Goal: Book appointment/travel/reservation

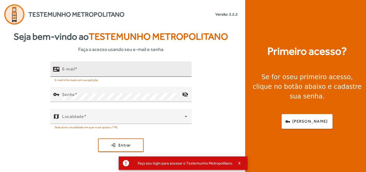
click at [100, 67] on div "E-mail" at bounding box center [124, 68] width 125 height 15
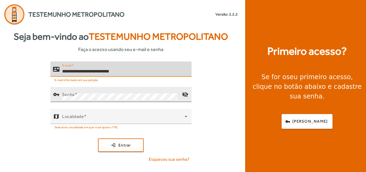
type input "**********"
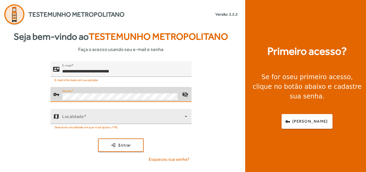
click at [107, 124] on mat-hint "Selecione a localidade em que você apoia o TPE." at bounding box center [87, 127] width 64 height 6
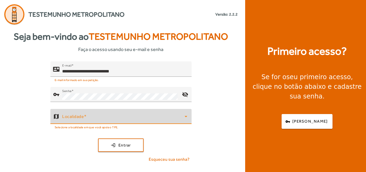
click at [108, 120] on span at bounding box center [123, 118] width 122 height 6
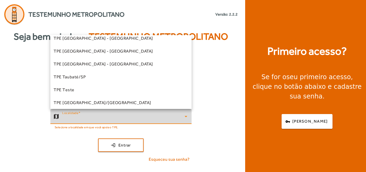
scroll to position [161, 0]
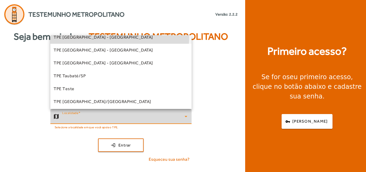
click at [104, 36] on mat-option "TPE [GEOGRAPHIC_DATA] - [GEOGRAPHIC_DATA]" at bounding box center [120, 37] width 141 height 13
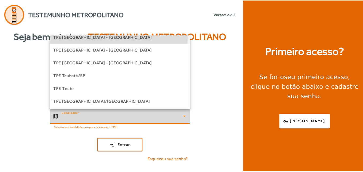
scroll to position [0, 0]
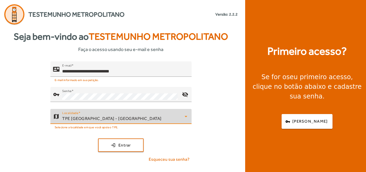
click at [120, 136] on div "**********" at bounding box center [121, 113] width 242 height 105
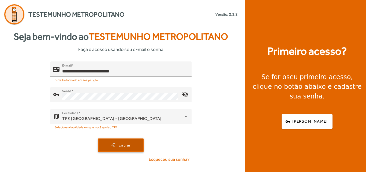
click at [119, 141] on span "submit" at bounding box center [120, 144] width 44 height 13
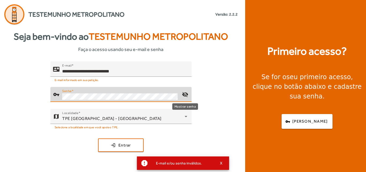
click at [185, 96] on mat-icon "visibility_off" at bounding box center [185, 94] width 13 height 13
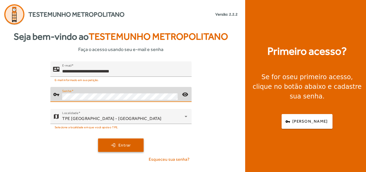
click at [142, 142] on span "submit" at bounding box center [120, 144] width 44 height 13
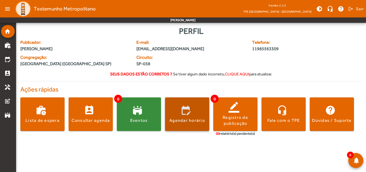
click at [186, 110] on span at bounding box center [187, 114] width 44 height 13
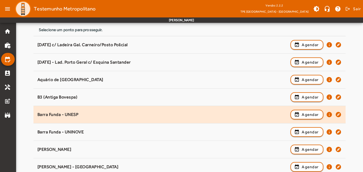
scroll to position [80, 0]
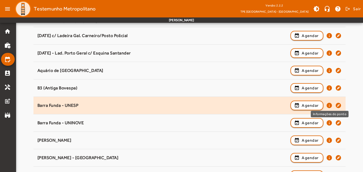
click at [329, 105] on mat-icon "info" at bounding box center [329, 105] width 6 height 6
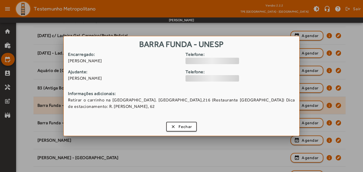
scroll to position [0, 0]
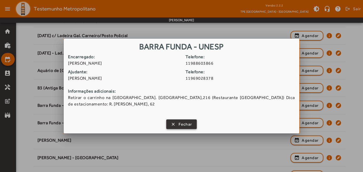
click at [189, 124] on span "Fechar" at bounding box center [186, 124] width 14 height 6
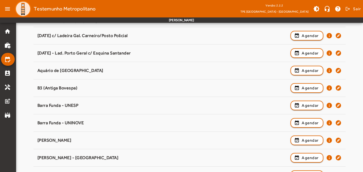
scroll to position [80, 0]
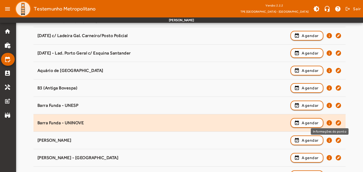
click at [329, 122] on mat-icon "info" at bounding box center [329, 122] width 6 height 6
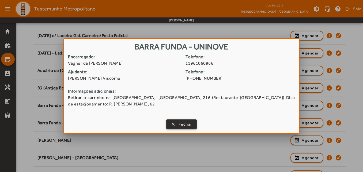
click at [179, 124] on span "Fechar" at bounding box center [186, 124] width 14 height 6
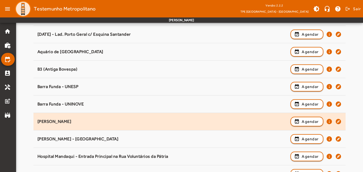
scroll to position [107, 0]
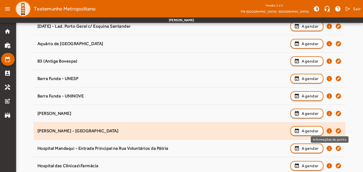
click at [328, 130] on mat-icon "info" at bounding box center [329, 130] width 6 height 6
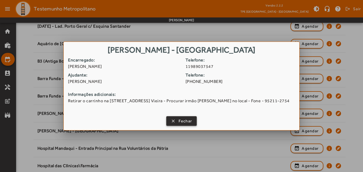
click at [180, 121] on span "Fechar" at bounding box center [186, 121] width 14 height 6
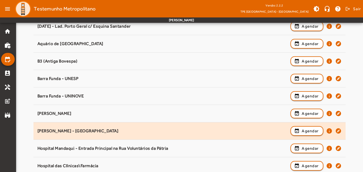
scroll to position [134, 0]
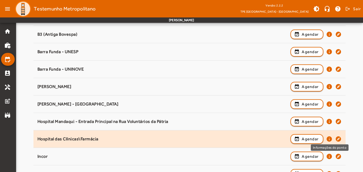
click at [330, 139] on mat-icon "info" at bounding box center [329, 138] width 6 height 6
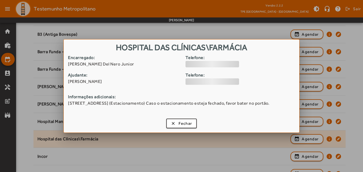
scroll to position [0, 0]
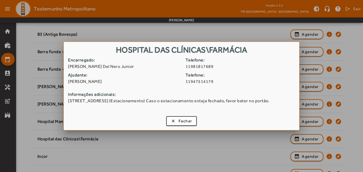
drag, startPoint x: 250, startPoint y: 50, endPoint x: 118, endPoint y: 55, distance: 132.0
click at [118, 55] on h1 "Hospital das Clínicas\Farmácia" at bounding box center [181, 49] width 235 height 15
copy h1 "Hospital das Clínicas\Farmácia"
click at [183, 124] on span "Fechar" at bounding box center [186, 121] width 14 height 6
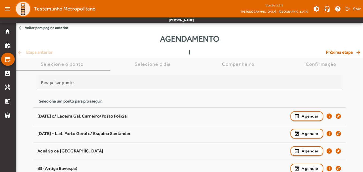
scroll to position [134, 0]
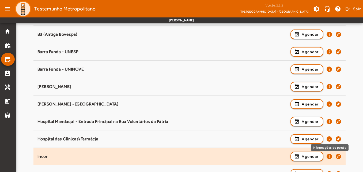
click at [329, 157] on mat-icon "info" at bounding box center [329, 156] width 6 height 6
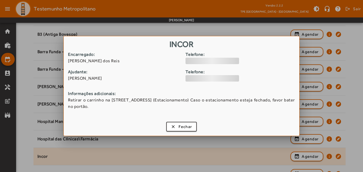
scroll to position [0, 0]
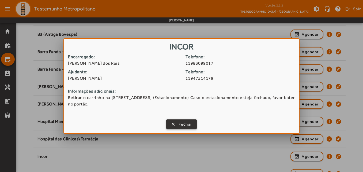
click at [181, 121] on span "Fechar" at bounding box center [186, 124] width 14 height 6
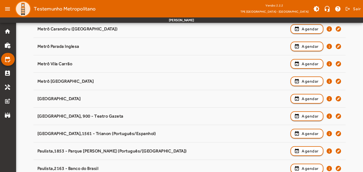
scroll to position [375, 0]
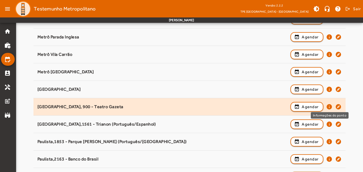
click at [329, 108] on mat-icon "info" at bounding box center [329, 106] width 6 height 6
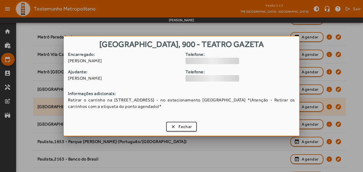
scroll to position [0, 0]
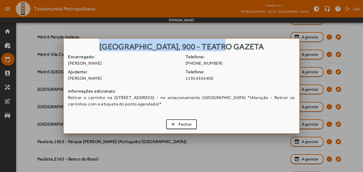
drag, startPoint x: 242, startPoint y: 47, endPoint x: 137, endPoint y: 38, distance: 106.1
click at [137, 38] on div "Paulista, 900 - Teatro Gazeta Encarregado: [PERSON_NAME] Telefone: [PHONE_NUMBE…" at bounding box center [181, 86] width 363 height 172
copy div "[GEOGRAPHIC_DATA], 900 - Teatro Gazeta"
click at [176, 126] on span "button" at bounding box center [182, 123] width 30 height 13
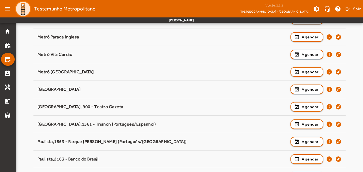
scroll to position [375, 0]
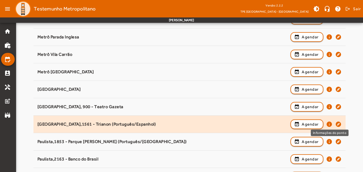
click at [329, 125] on mat-icon "info" at bounding box center [329, 124] width 6 height 6
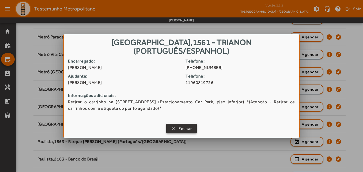
click at [173, 122] on span "button" at bounding box center [182, 128] width 30 height 13
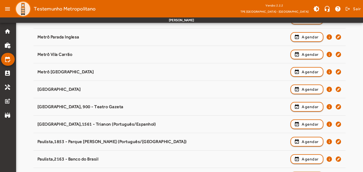
scroll to position [375, 0]
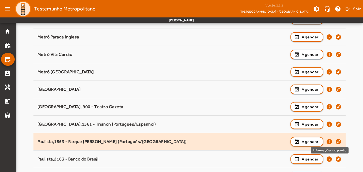
click at [330, 142] on mat-icon "info" at bounding box center [329, 141] width 6 height 6
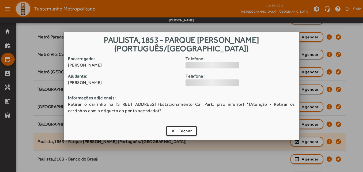
scroll to position [0, 0]
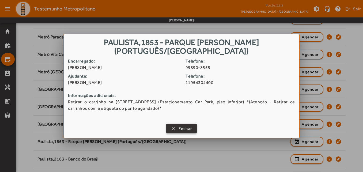
click at [182, 130] on span "Fechar" at bounding box center [186, 128] width 14 height 6
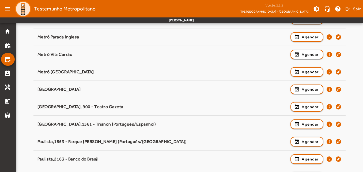
scroll to position [375, 0]
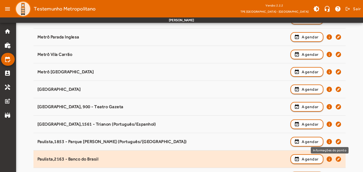
click at [329, 157] on mat-icon "info" at bounding box center [329, 159] width 6 height 6
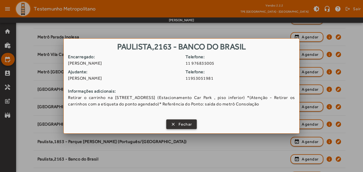
click at [188, 124] on span "Fechar" at bounding box center [186, 124] width 14 height 6
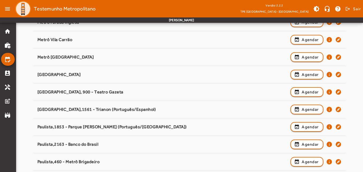
scroll to position [401, 0]
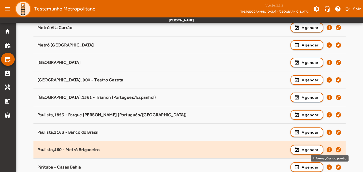
click at [329, 149] on mat-icon "info" at bounding box center [329, 149] width 6 height 6
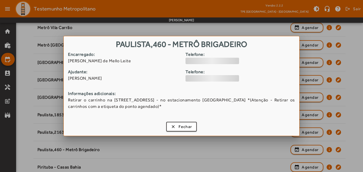
scroll to position [0, 0]
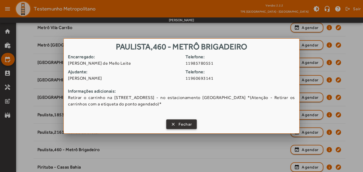
click at [191, 124] on span "Fechar" at bounding box center [186, 124] width 14 height 6
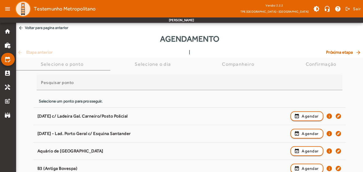
scroll to position [401, 0]
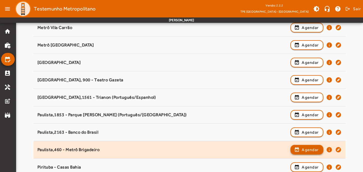
click at [308, 150] on span "Agendar" at bounding box center [310, 149] width 17 height 6
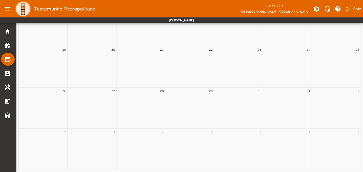
scroll to position [0, 0]
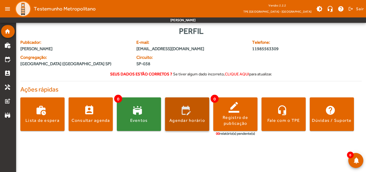
click at [189, 115] on span at bounding box center [187, 114] width 44 height 13
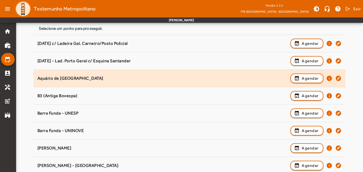
scroll to position [107, 0]
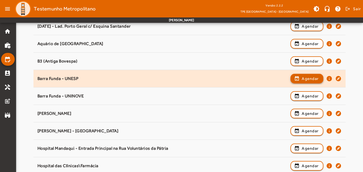
click at [300, 81] on span "button" at bounding box center [307, 78] width 32 height 13
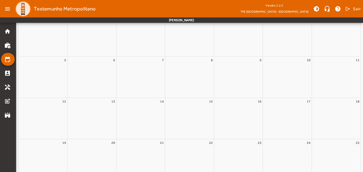
scroll to position [0, 0]
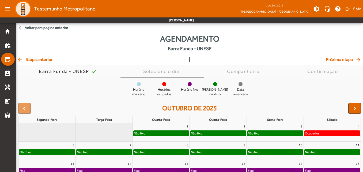
click at [20, 28] on mat-icon "arrow_back" at bounding box center [20, 27] width 5 height 5
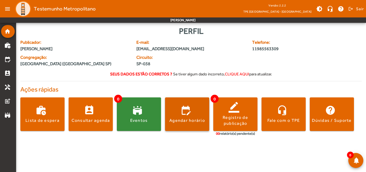
click at [192, 120] on div "Agendar horário" at bounding box center [187, 120] width 36 height 6
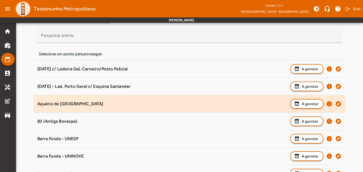
scroll to position [54, 0]
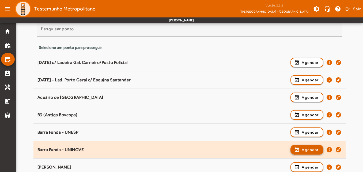
click at [317, 152] on span "button" at bounding box center [307, 149] width 32 height 13
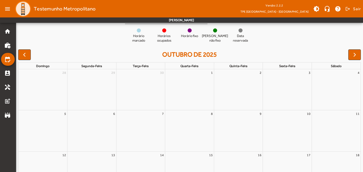
scroll to position [0, 0]
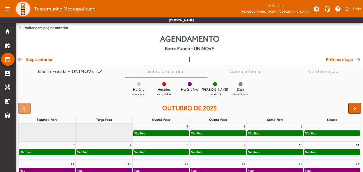
click at [37, 25] on span "arrow_back Voltar para pagina anterior" at bounding box center [189, 28] width 347 height 10
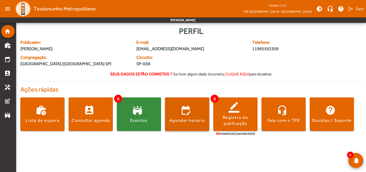
click at [190, 120] on div "Agendar horário" at bounding box center [187, 120] width 36 height 6
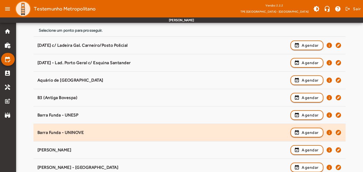
scroll to position [80, 0]
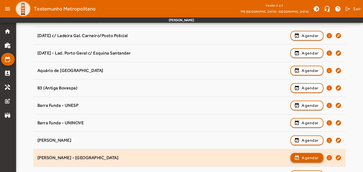
click at [301, 157] on span "button" at bounding box center [307, 157] width 32 height 13
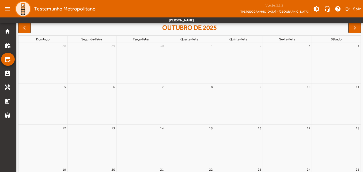
scroll to position [0, 0]
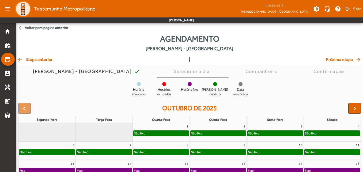
click at [22, 26] on mat-icon "arrow_back" at bounding box center [20, 27] width 5 height 5
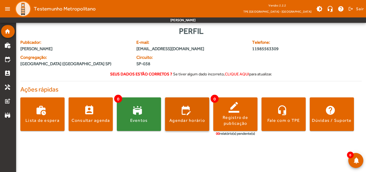
click at [176, 115] on span at bounding box center [187, 114] width 44 height 13
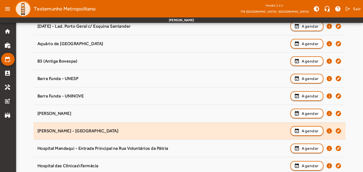
scroll to position [134, 0]
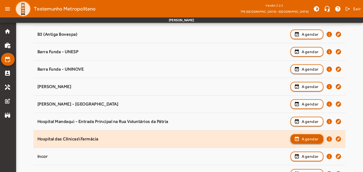
click at [308, 142] on span "button" at bounding box center [307, 138] width 32 height 13
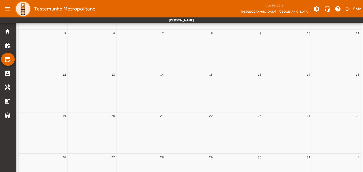
scroll to position [0, 0]
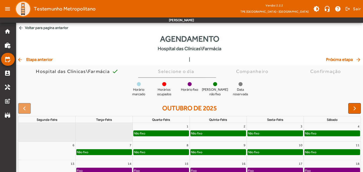
click at [36, 26] on span "arrow_back Voltar para pagina anterior" at bounding box center [189, 28] width 347 height 10
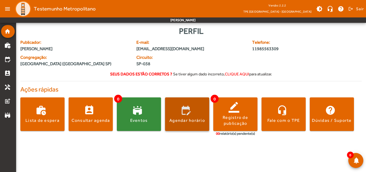
click at [166, 118] on span at bounding box center [187, 114] width 44 height 13
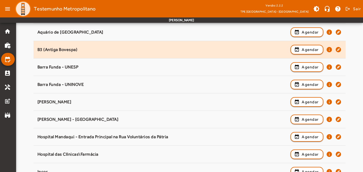
scroll to position [134, 0]
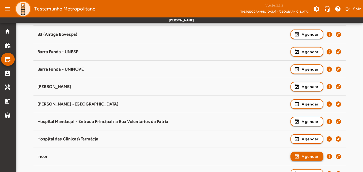
drag, startPoint x: 307, startPoint y: 156, endPoint x: 298, endPoint y: 157, distance: 8.9
click at [307, 156] on span "Agendar" at bounding box center [310, 156] width 17 height 6
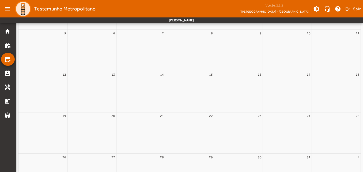
scroll to position [0, 0]
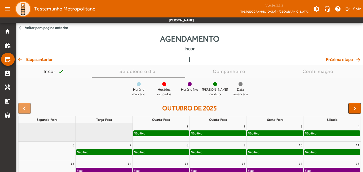
click at [21, 28] on mat-icon "arrow_back" at bounding box center [20, 27] width 5 height 5
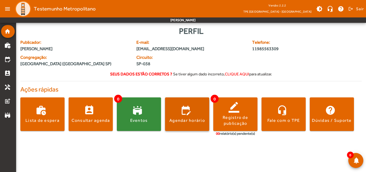
click at [184, 119] on div "Agendar horário" at bounding box center [187, 120] width 36 height 6
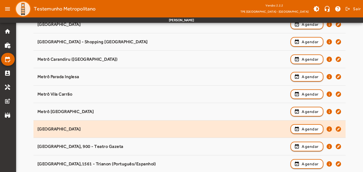
scroll to position [348, 0]
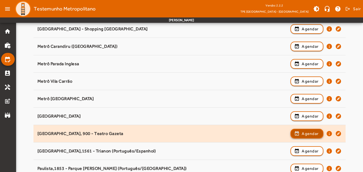
click at [298, 131] on span "button" at bounding box center [307, 133] width 32 height 13
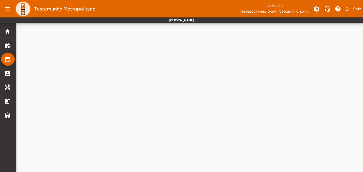
scroll to position [0, 0]
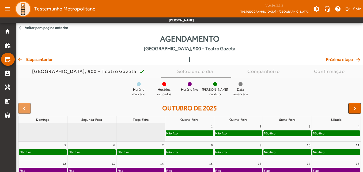
click at [36, 29] on span "arrow_back Voltar para pagina anterior" at bounding box center [189, 28] width 347 height 10
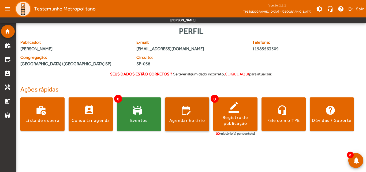
click at [195, 118] on div "Agendar horário" at bounding box center [187, 120] width 36 height 6
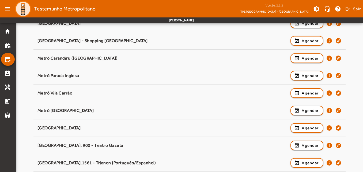
scroll to position [348, 0]
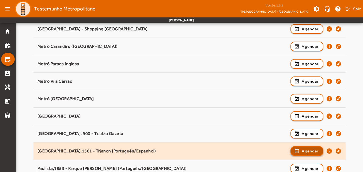
click at [309, 152] on span "Agendar" at bounding box center [310, 150] width 17 height 6
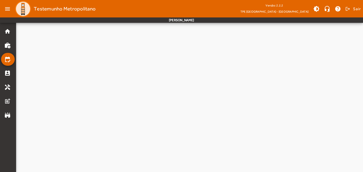
scroll to position [0, 0]
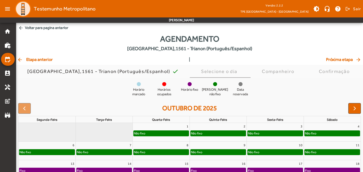
click at [33, 25] on span "arrow_back Voltar para pagina anterior" at bounding box center [189, 28] width 347 height 10
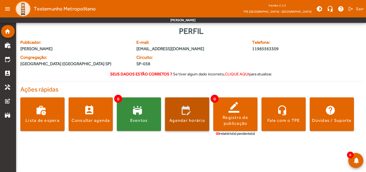
click at [185, 118] on div "Agendar horário" at bounding box center [187, 120] width 36 height 6
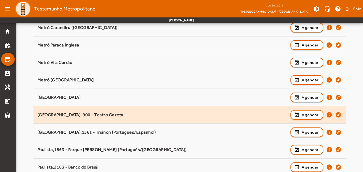
scroll to position [375, 0]
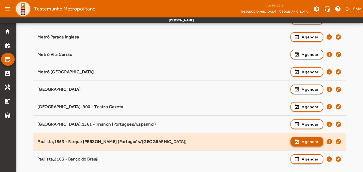
click at [302, 141] on span "Agendar" at bounding box center [310, 141] width 17 height 6
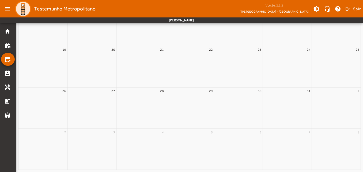
scroll to position [0, 0]
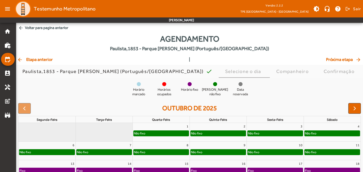
click at [42, 30] on span "arrow_back Voltar para pagina anterior" at bounding box center [189, 28] width 347 height 10
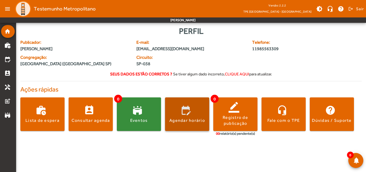
click at [181, 117] on div "Agendar horário" at bounding box center [187, 120] width 36 height 6
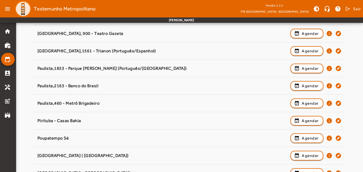
scroll to position [455, 0]
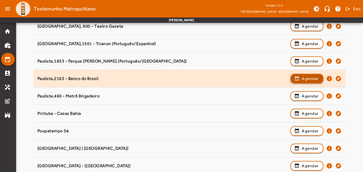
click at [296, 76] on span "button" at bounding box center [307, 78] width 32 height 13
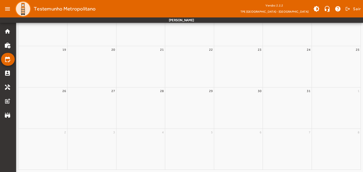
scroll to position [0, 0]
